Goal: Task Accomplishment & Management: Use online tool/utility

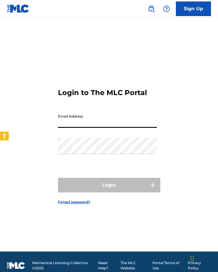
type input "[EMAIL_ADDRESS][DOMAIN_NAME]"
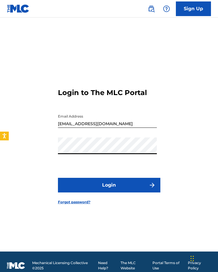
click at [126, 186] on button "Login" at bounding box center [109, 185] width 102 height 15
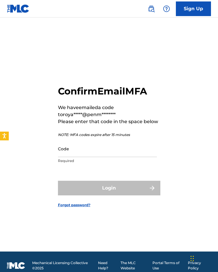
click at [97, 148] on input "Code" at bounding box center [107, 148] width 99 height 17
paste input "145611"
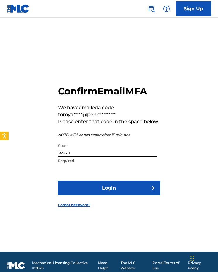
type input "145611"
click at [93, 186] on button "Login" at bounding box center [109, 188] width 102 height 15
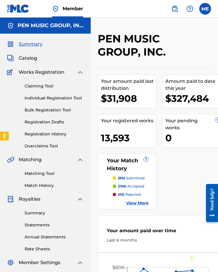
click at [217, 108] on div "PEN MUSIC GROUP, INC. Your amount paid last distribution $31,908 Amount paid to…" at bounding box center [154, 229] width 127 height 394
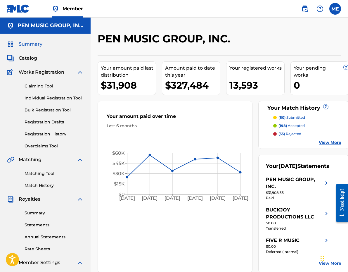
click at [29, 58] on span "Catalog" at bounding box center [28, 58] width 18 height 7
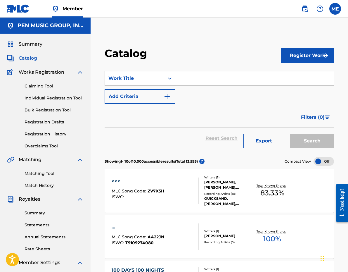
click at [201, 83] on input "Search Form" at bounding box center [254, 78] width 158 height 14
paste input "Vacheron"
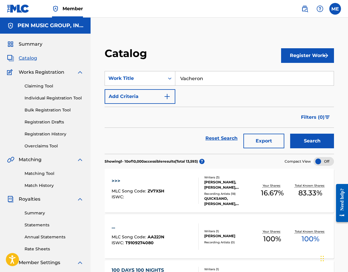
type input "Vacheron"
click at [217, 141] on button "Search" at bounding box center [312, 141] width 44 height 15
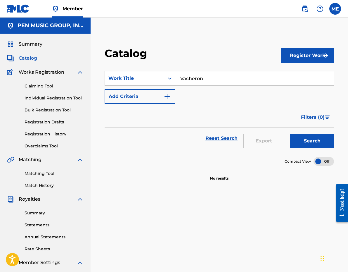
click at [58, 135] on link "Registration History" at bounding box center [54, 134] width 59 height 6
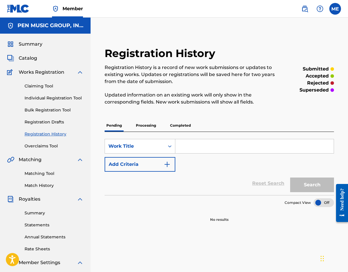
click at [202, 153] on input "Search Form" at bounding box center [254, 146] width 158 height 14
paste input "Vacheron"
type input "Vacheron"
click at [217, 185] on button "Search" at bounding box center [312, 184] width 44 height 15
click at [157, 123] on p "Processing" at bounding box center [146, 125] width 24 height 12
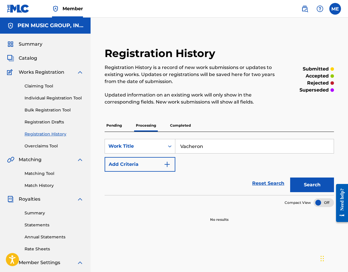
click at [177, 125] on p "Completed" at bounding box center [180, 125] width 24 height 12
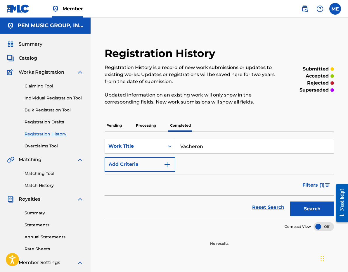
click at [214, 145] on input "Vacheron" at bounding box center [254, 146] width 158 height 14
click at [217, 182] on div "Filters ( 1 )" at bounding box center [219, 184] width 229 height 21
click at [217, 188] on button "Filters ( 1 )" at bounding box center [316, 185] width 35 height 15
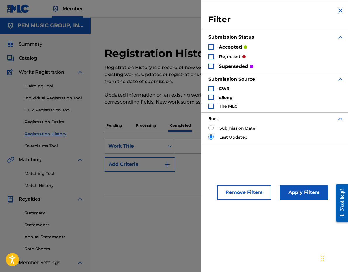
click at [217, 11] on img "Search Form" at bounding box center [340, 10] width 7 height 7
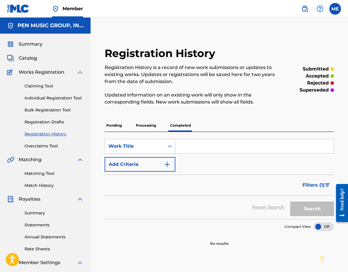
click at [50, 122] on link "Registration Drafts" at bounding box center [54, 122] width 59 height 6
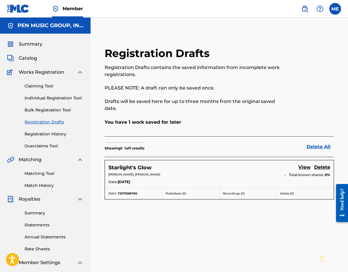
click at [48, 96] on link "Individual Registration Tool" at bounding box center [54, 98] width 59 height 6
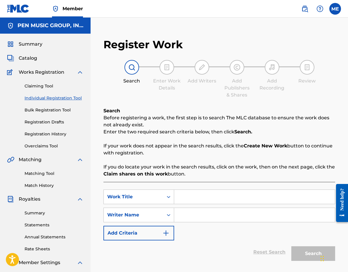
click at [203, 200] on input "Search Form" at bounding box center [254, 197] width 161 height 14
paste input "Vacheron"
type input "Vacheron"
click at [199, 210] on input "Search Form" at bounding box center [254, 215] width 161 height 14
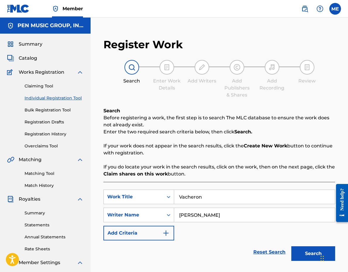
type input "[PERSON_NAME]"
click at [217, 253] on button "Search" at bounding box center [313, 253] width 44 height 15
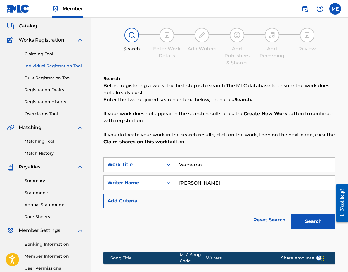
scroll to position [24, 0]
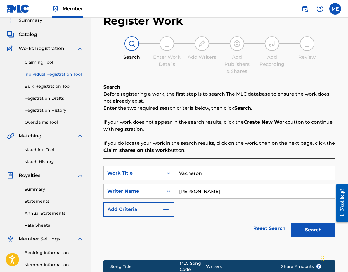
click at [37, 63] on link "Claiming Tool" at bounding box center [54, 62] width 59 height 6
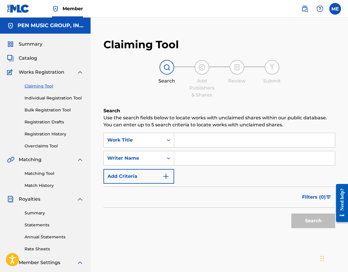
click at [186, 143] on input "Search Form" at bounding box center [254, 140] width 161 height 14
paste input "Vacheron"
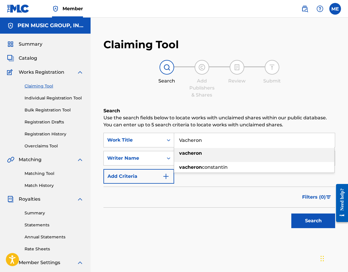
click at [185, 155] on strong "vacheron" at bounding box center [190, 153] width 23 height 6
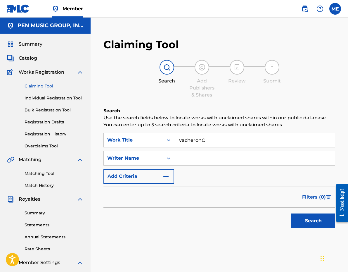
type input "vacheron"
click at [205, 116] on p "Use the search fields below to locate works with unclaimed shares within our pu…" at bounding box center [219, 121] width 232 height 14
click at [196, 162] on input "Search Form" at bounding box center [254, 158] width 161 height 14
type input "[PERSON_NAME]"
click at [217, 221] on button "Search" at bounding box center [313, 220] width 44 height 15
